Goal: Task Accomplishment & Management: Manage account settings

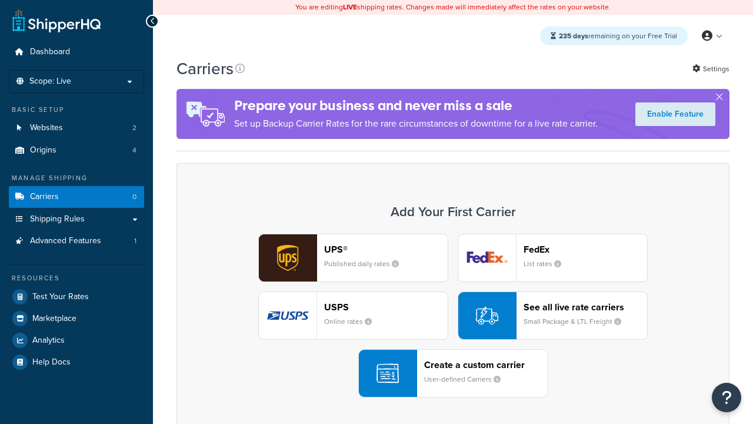
click at [453, 373] on div "Create a custom carrier User-defined Carriers" at bounding box center [486, 373] width 124 height 28
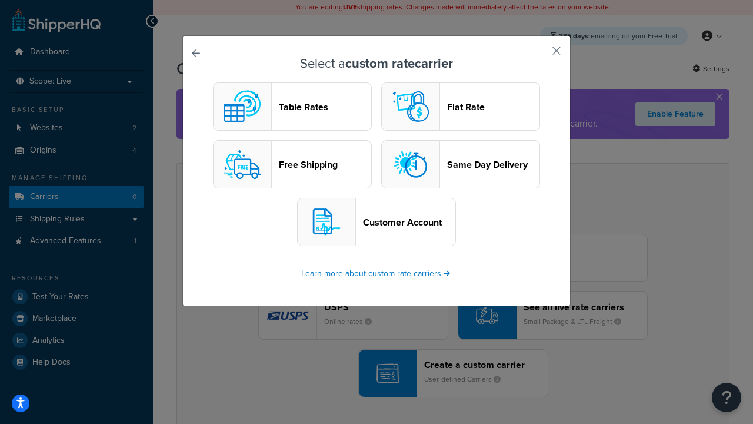
click at [292, 106] on header "Table Rates" at bounding box center [325, 106] width 92 height 11
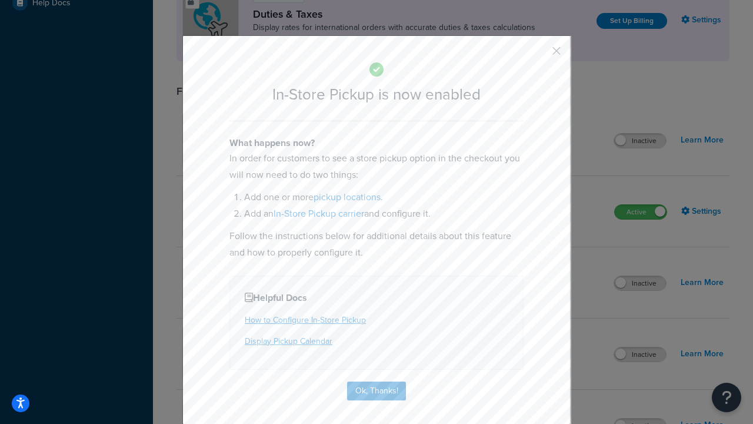
click at [539, 55] on button "button" at bounding box center [539, 55] width 3 height 3
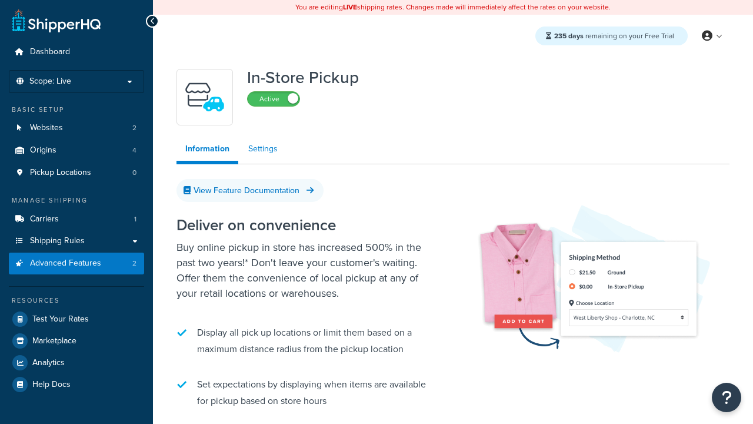
click at [263, 149] on link "Settings" at bounding box center [262, 149] width 47 height 24
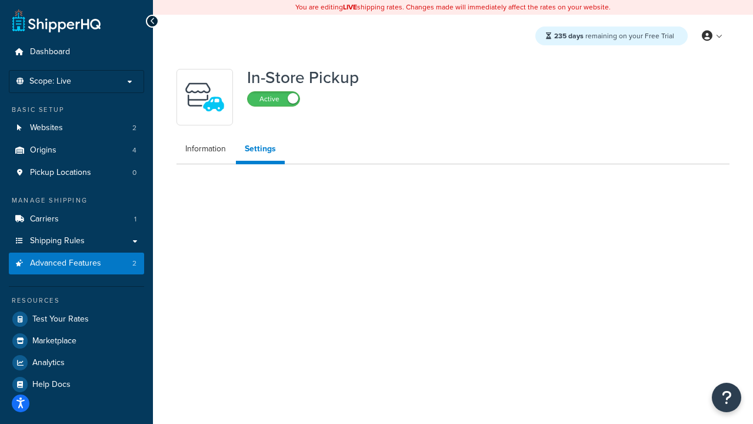
select select "inline"
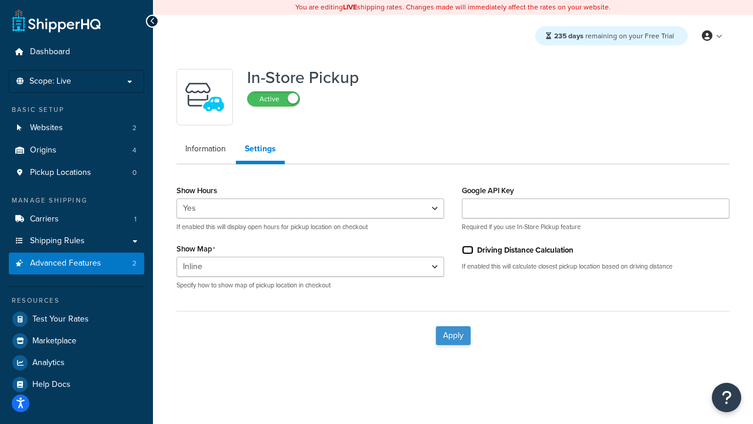
click at [468, 249] on input "Driving Distance Calculation" at bounding box center [468, 249] width 12 height 9
checkbox input "true"
click at [453, 335] on button "Apply" at bounding box center [453, 335] width 35 height 19
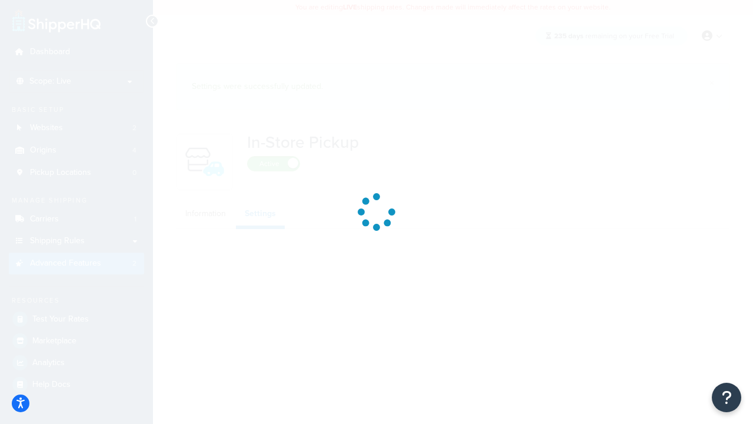
select select "inline"
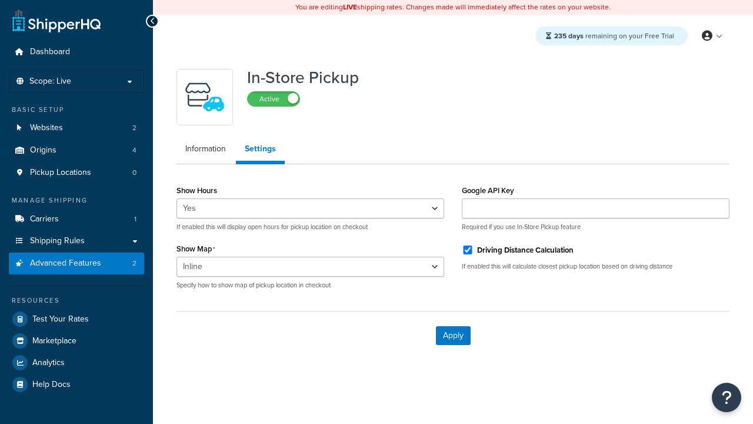
select select "inline"
click at [61, 172] on span "Pickup Locations" at bounding box center [60, 173] width 61 height 10
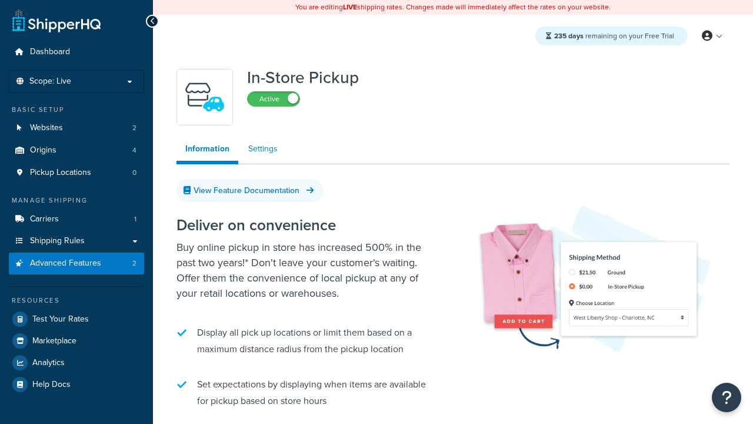
click at [263, 149] on link "Settings" at bounding box center [262, 149] width 47 height 24
select select "inline"
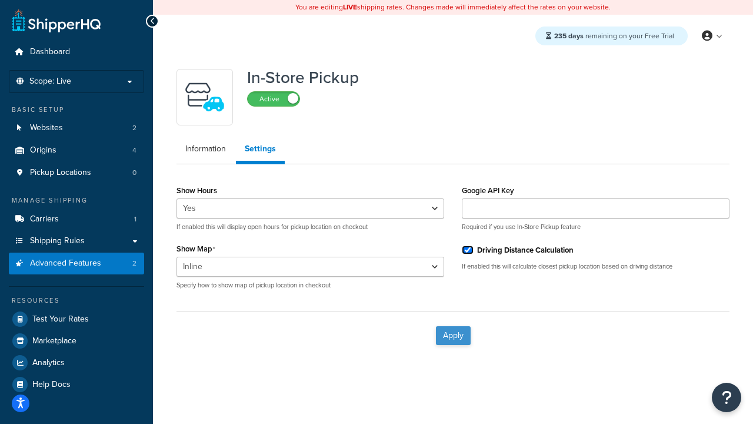
click at [468, 249] on input "Driving Distance Calculation" at bounding box center [468, 249] width 12 height 9
checkbox input "false"
click at [453, 335] on button "Apply" at bounding box center [453, 335] width 35 height 19
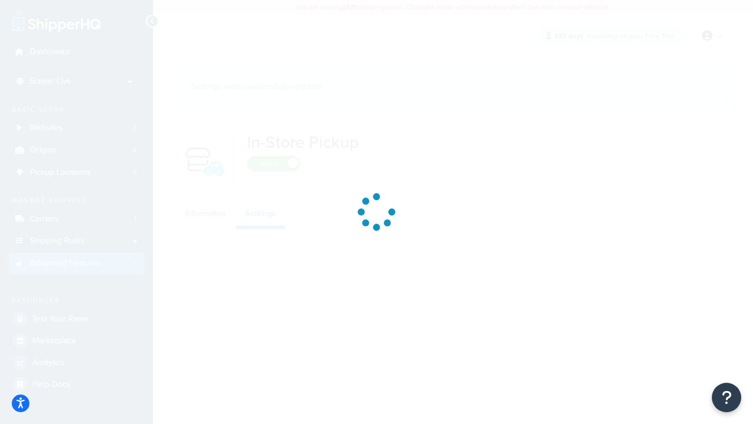
select select "inline"
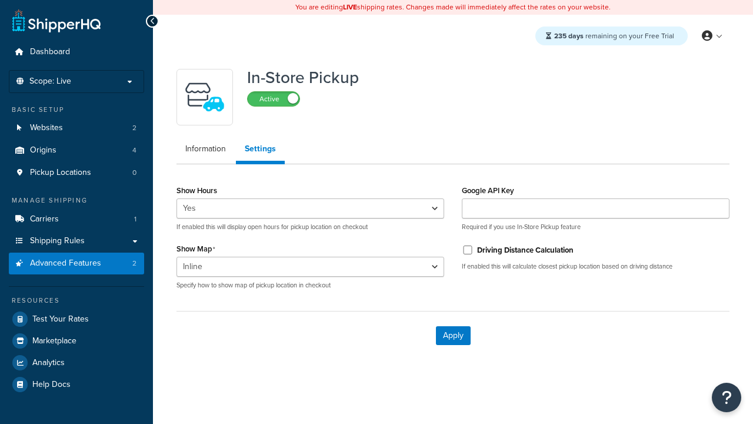
select select "inline"
click at [61, 172] on span "Pickup Locations" at bounding box center [60, 173] width 61 height 10
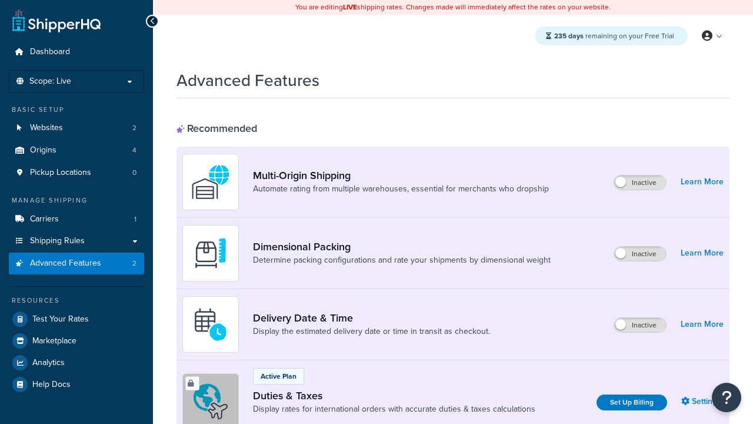
scroll to position [169, 0]
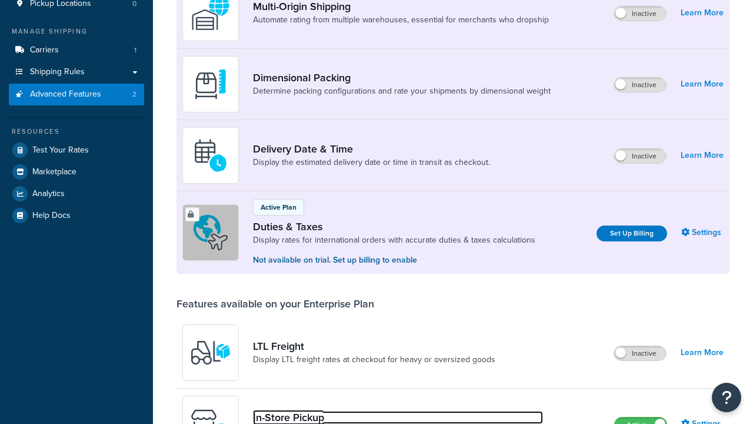
click at [398, 411] on link "In-Store Pickup" at bounding box center [398, 417] width 290 height 13
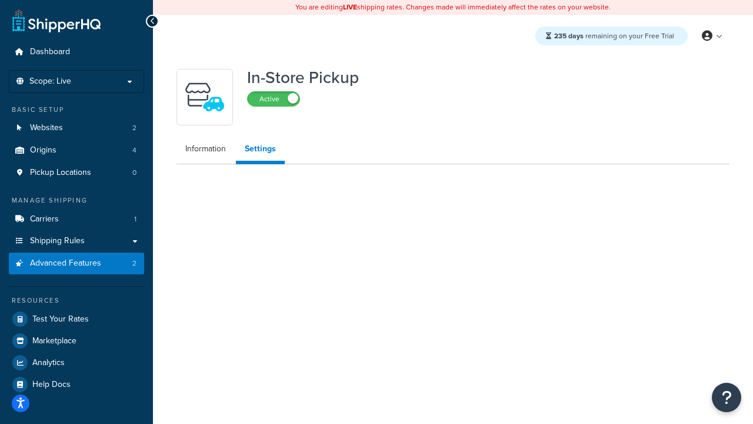
select select "inline"
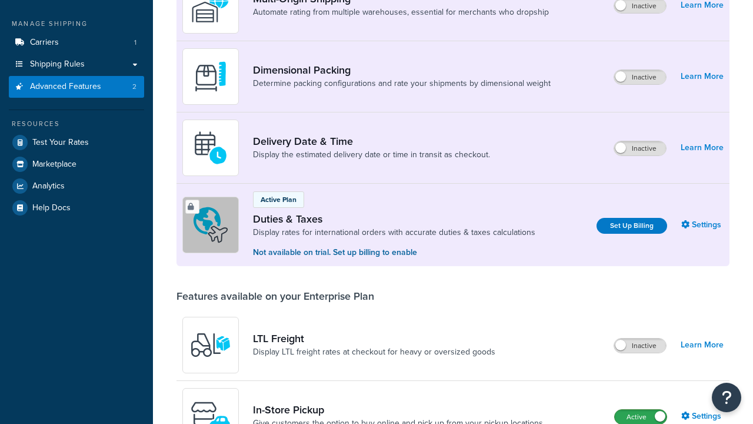
click at [641, 409] on label "Active" at bounding box center [641, 416] width 52 height 14
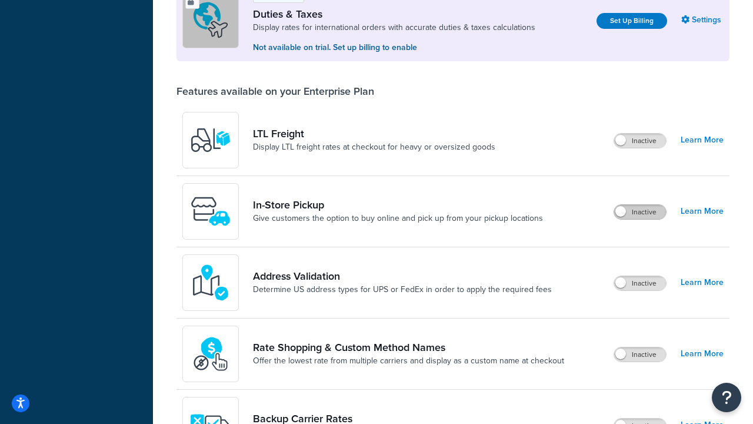
scroll to position [359, 0]
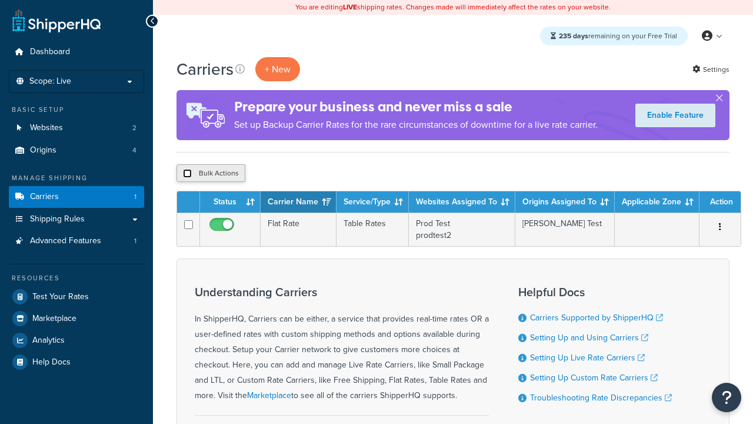
click at [187, 174] on input "checkbox" at bounding box center [187, 173] width 9 height 9
checkbox input "true"
click at [0, 0] on button "Delete" at bounding box center [0, 0] width 0 height 0
